Goal: Navigation & Orientation: Go to known website

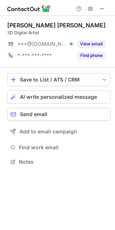
scroll to position [157, 115]
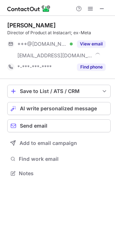
scroll to position [168, 115]
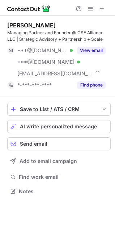
scroll to position [186, 115]
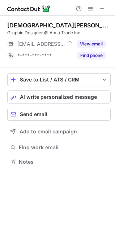
scroll to position [157, 115]
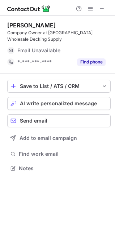
scroll to position [163, 115]
